Goal: Browse casually: Explore the website without a specific task or goal

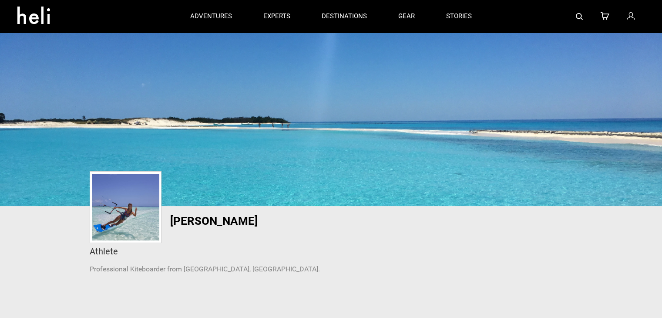
click at [138, 188] on img at bounding box center [125, 207] width 67 height 67
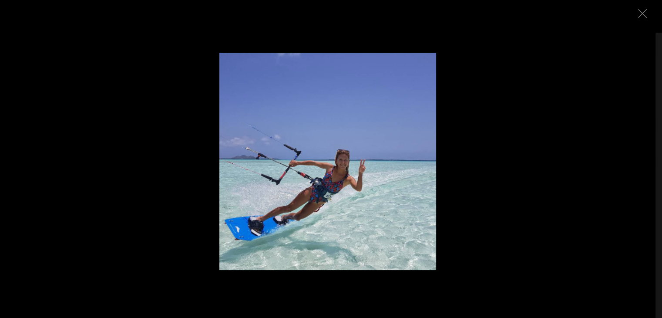
drag, startPoint x: 641, startPoint y: 11, endPoint x: 433, endPoint y: 16, distance: 208.1
click at [641, 11] on img "Close" at bounding box center [642, 13] width 9 height 9
